Goal: Task Accomplishment & Management: Manage account settings

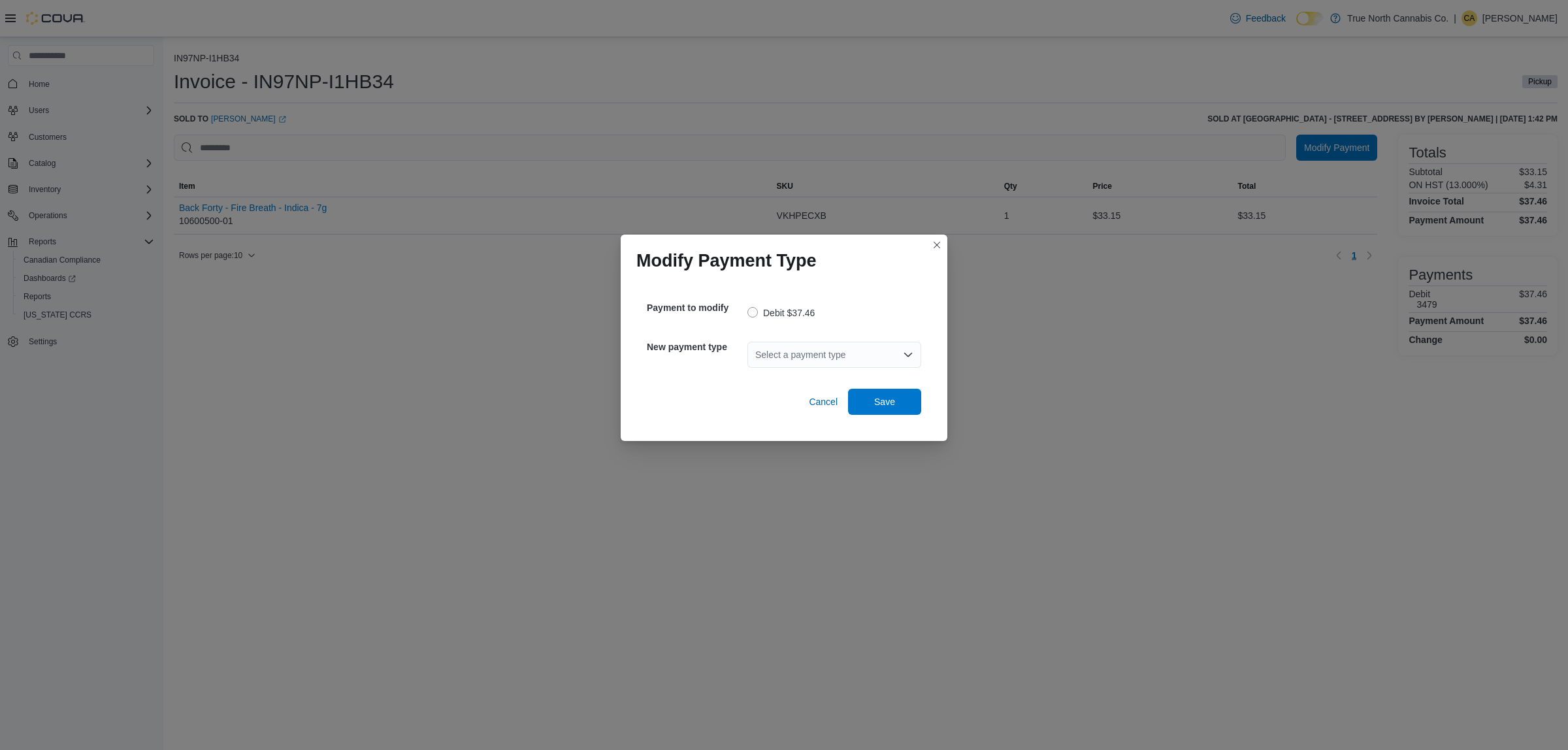
click at [807, 364] on div "Select a payment type" at bounding box center [835, 354] width 174 height 26
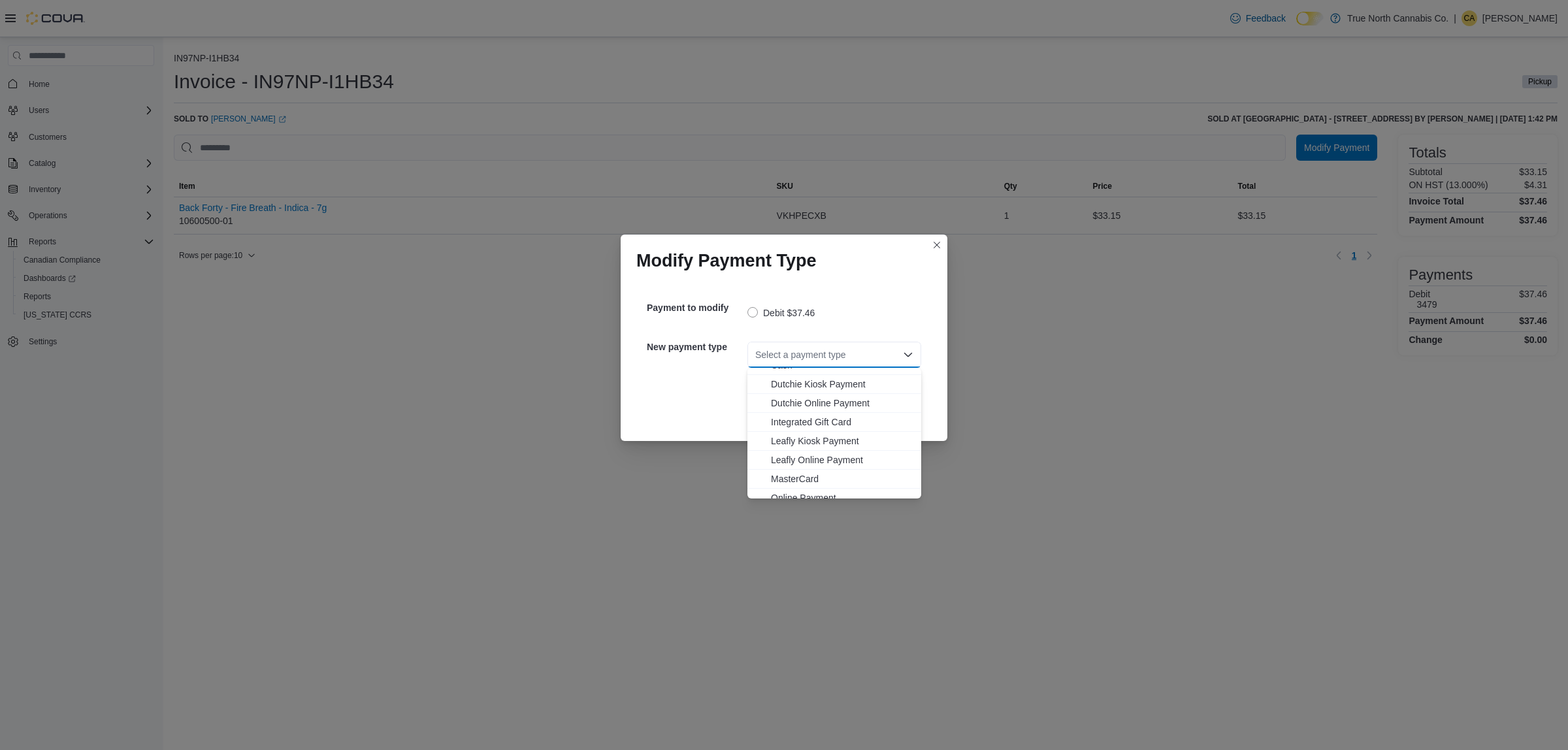
scroll to position [77, 0]
click at [799, 453] on span "MasterCard" at bounding box center [842, 451] width 142 height 13
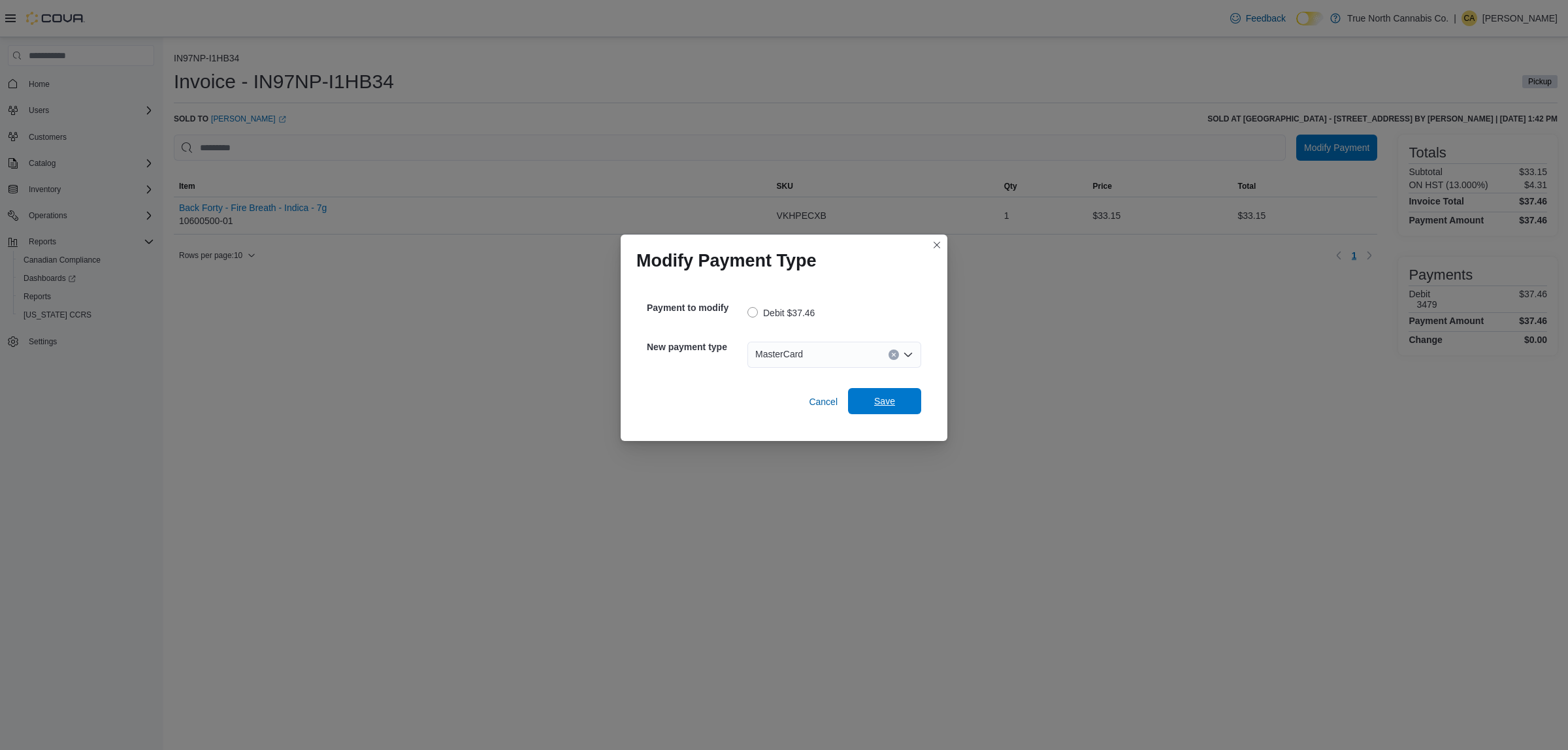
click at [877, 392] on span "Save" at bounding box center [884, 401] width 57 height 26
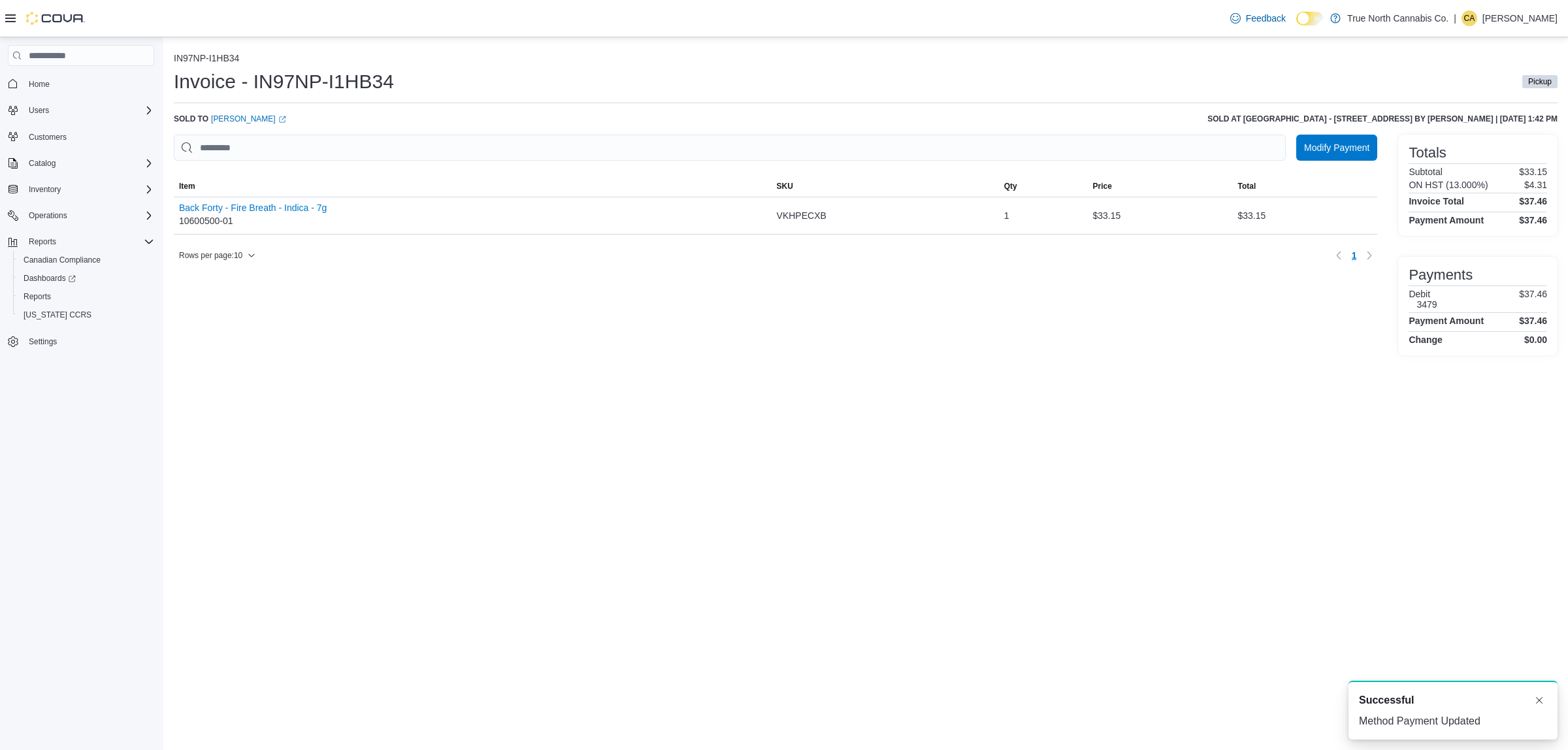
scroll to position [0, 0]
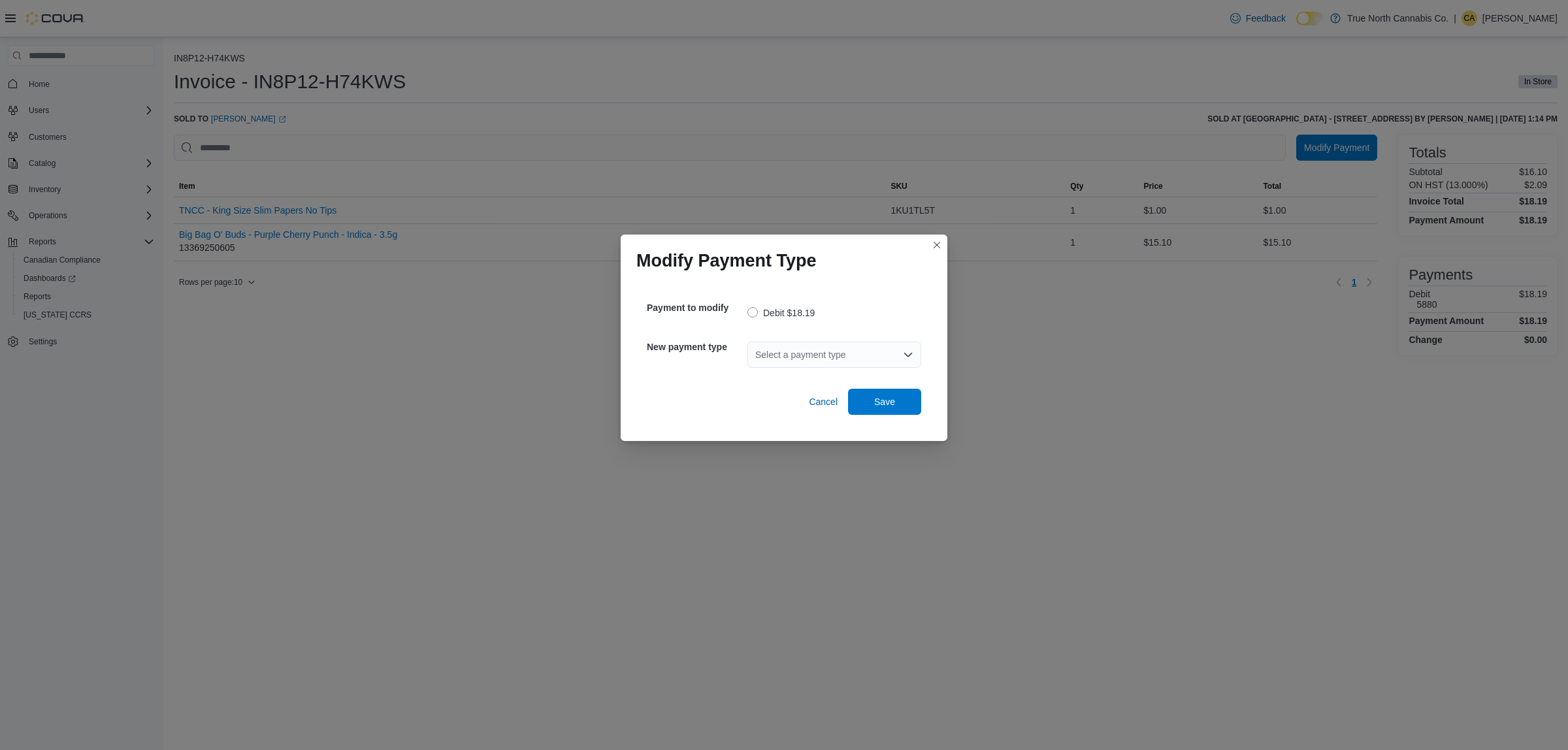
click at [801, 354] on div "Select a payment type" at bounding box center [835, 354] width 174 height 26
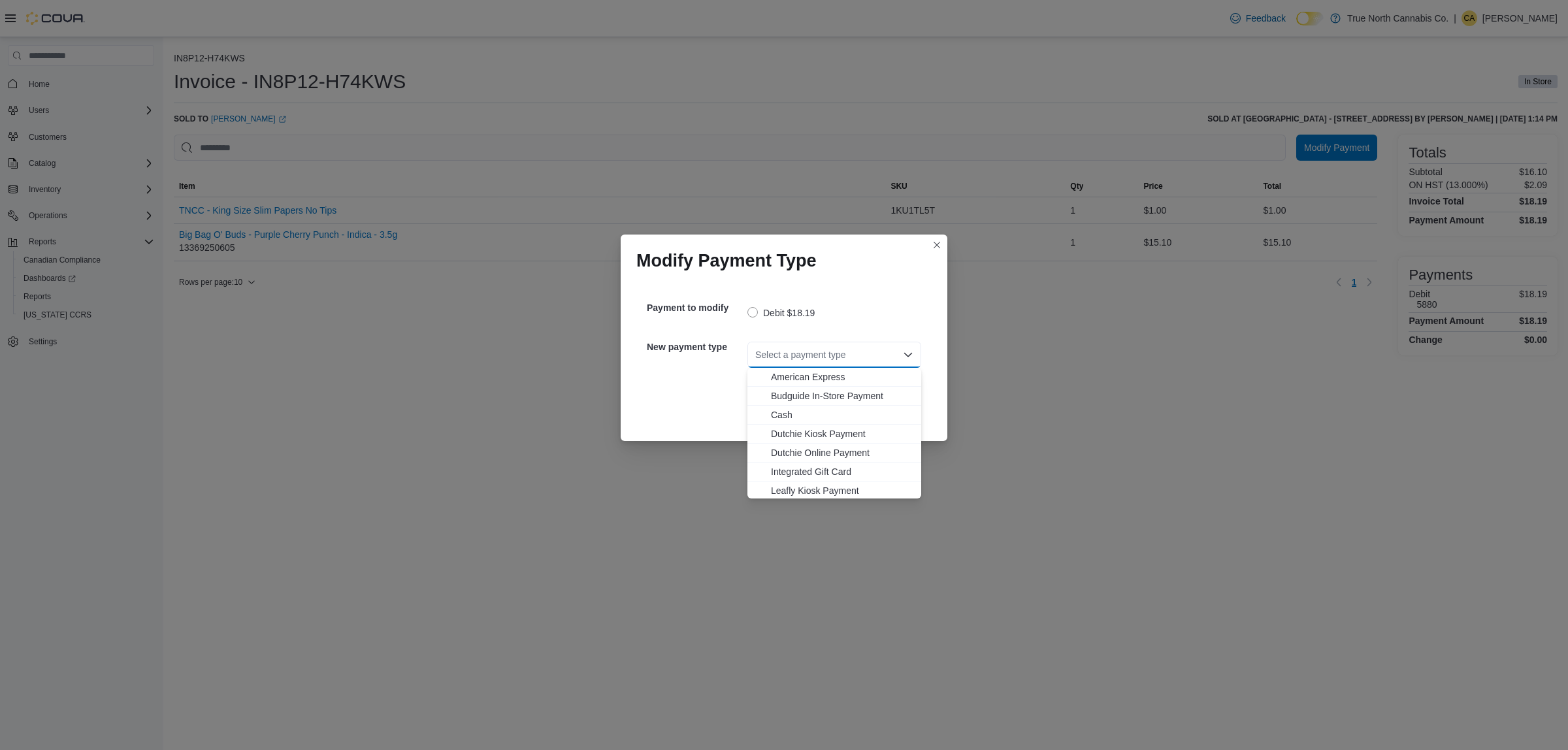
scroll to position [77, 0]
click at [782, 480] on button "Visa" at bounding box center [835, 489] width 174 height 19
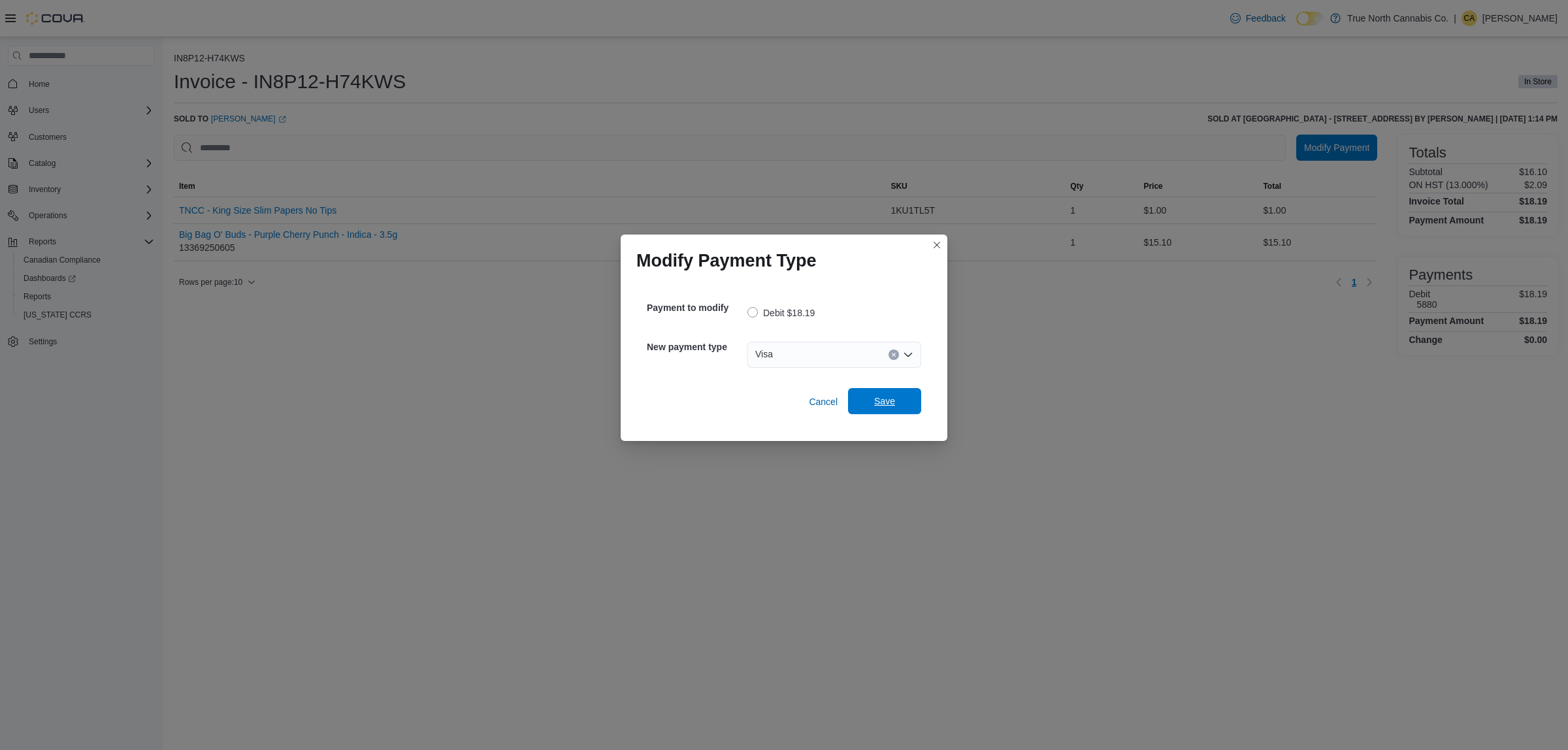
click at [905, 404] on span "Save" at bounding box center [884, 401] width 57 height 26
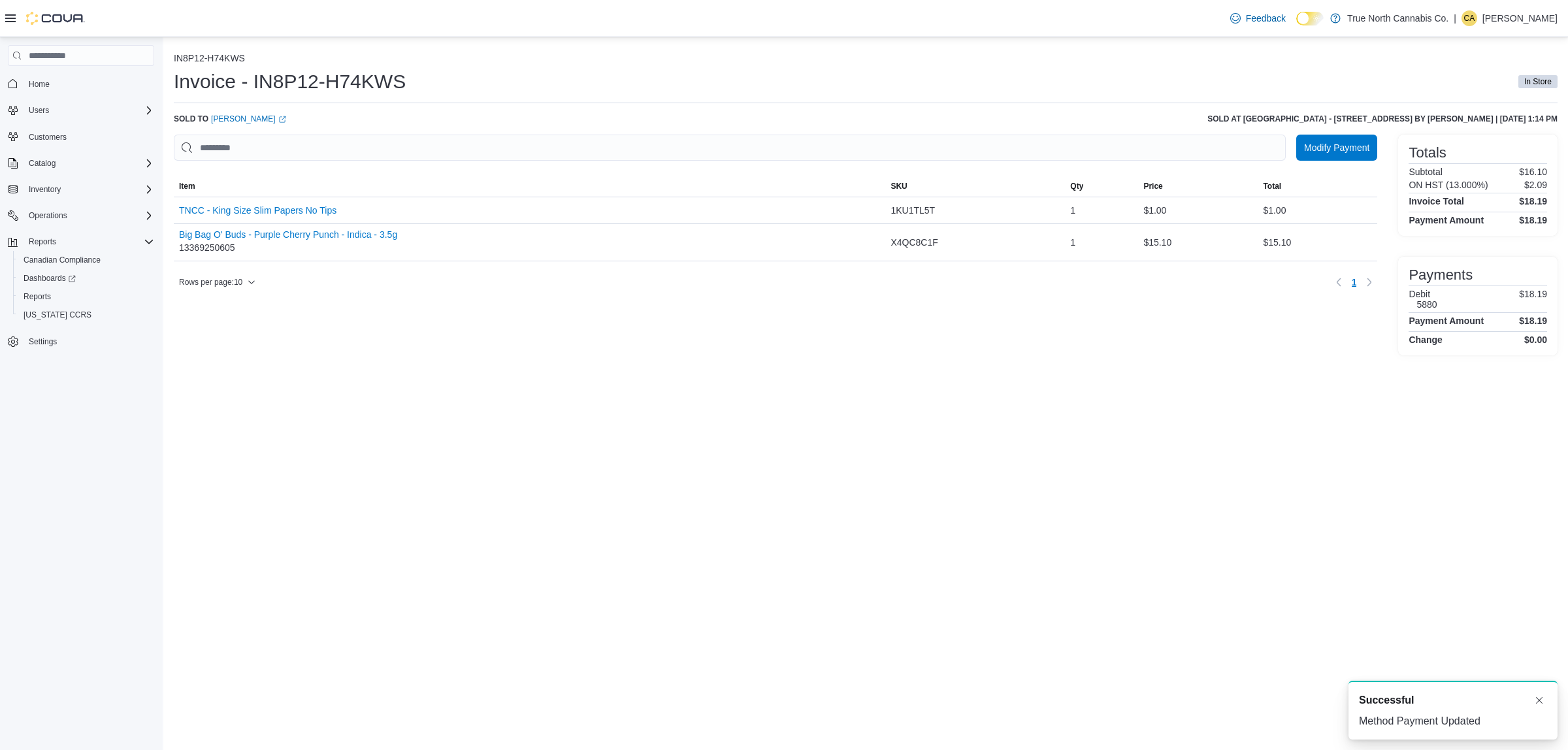
scroll to position [0, 0]
